Goal: Navigation & Orientation: Go to known website

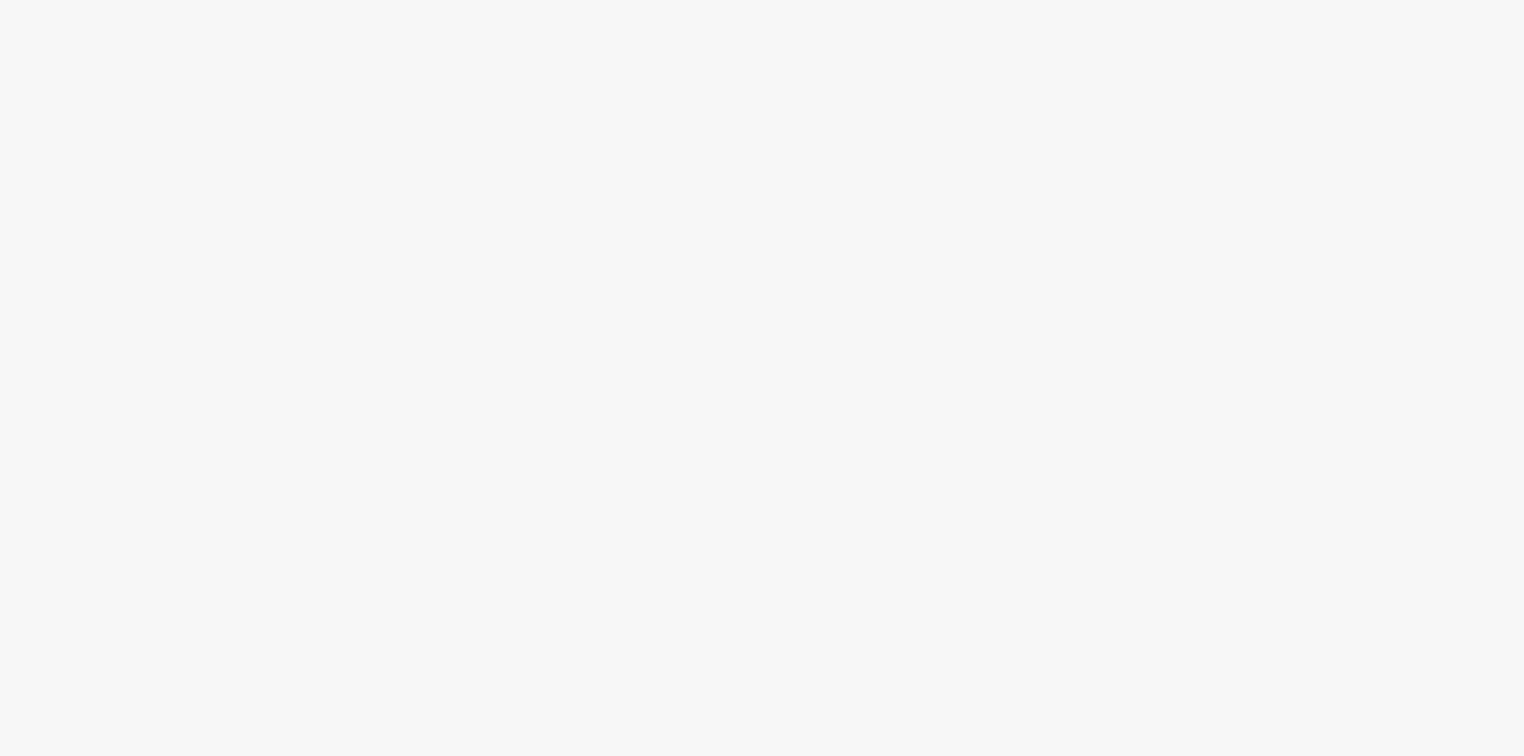
click at [630, 344] on div at bounding box center [762, 406] width 1524 height 699
click at [0, 195] on div at bounding box center [762, 406] width 1524 height 699
click at [578, 206] on div at bounding box center [762, 406] width 1524 height 699
